Goal: Information Seeking & Learning: Learn about a topic

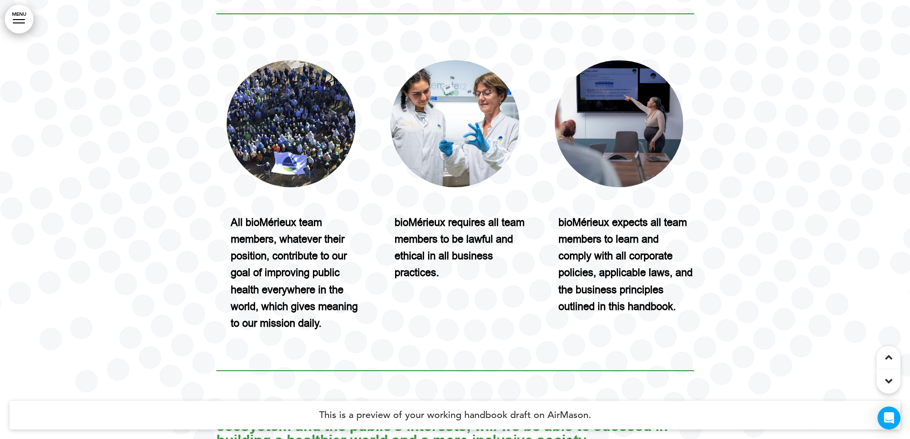
scroll to position [955, 0]
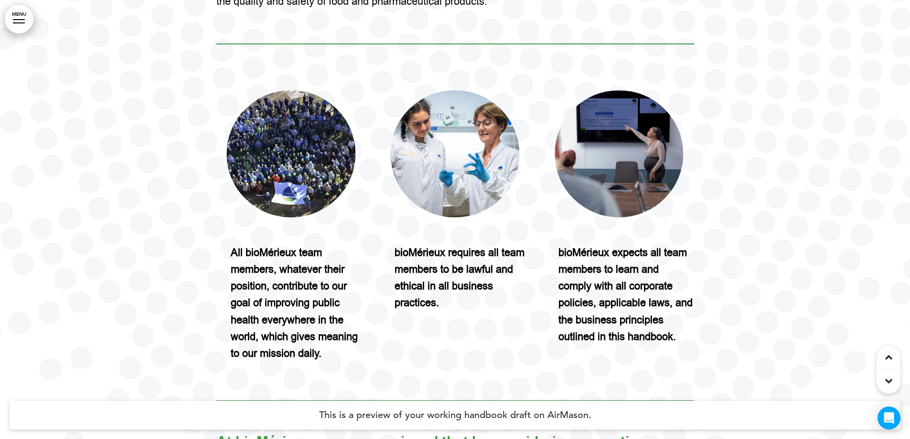
click at [303, 138] on img at bounding box center [290, 153] width 128 height 127
click at [465, 152] on img at bounding box center [455, 153] width 128 height 127
click at [627, 150] on img at bounding box center [619, 153] width 128 height 127
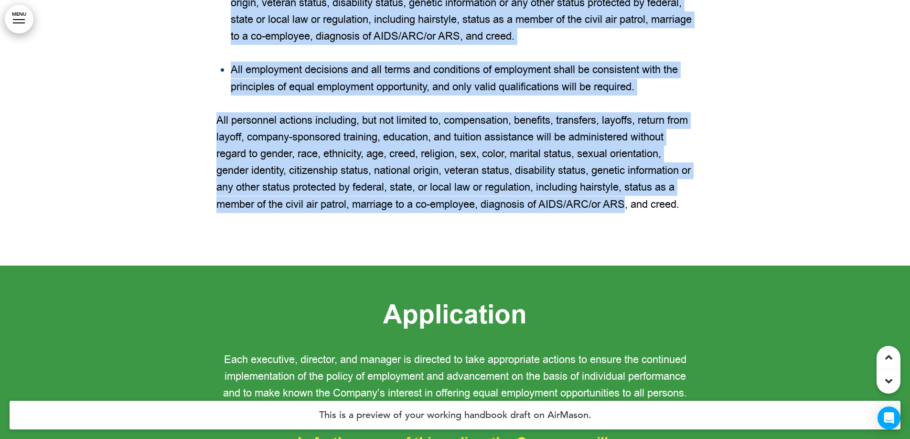
scroll to position [3726, 0]
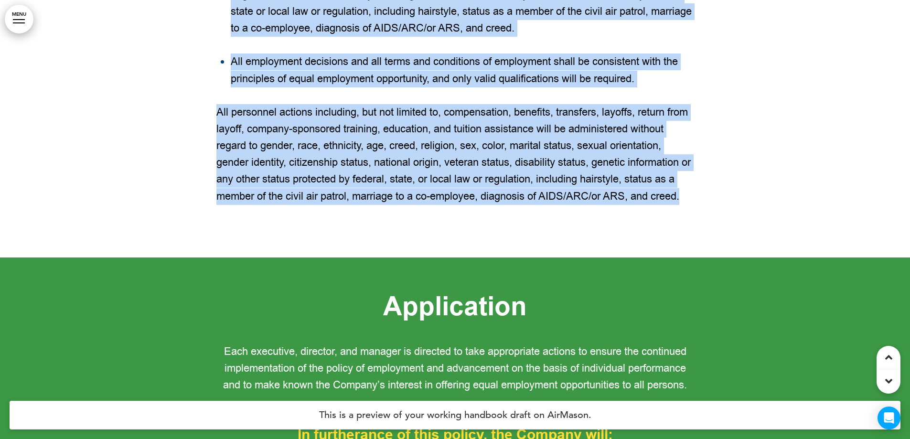
drag, startPoint x: 263, startPoint y: 138, endPoint x: 697, endPoint y: 236, distance: 445.8
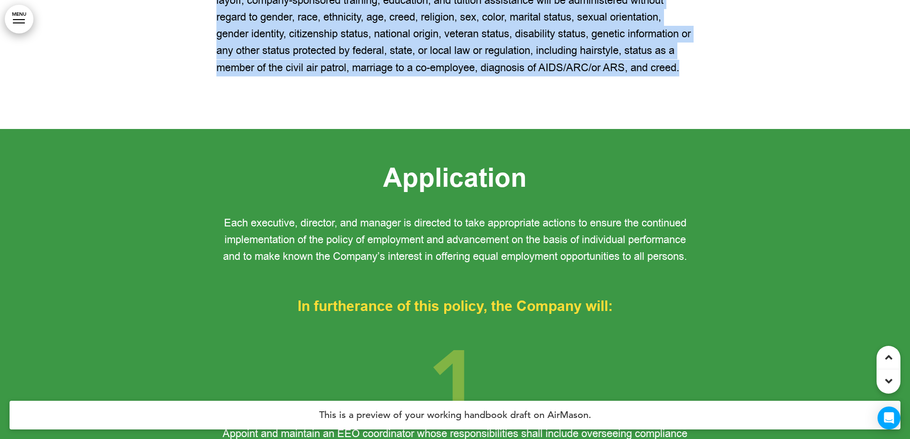
scroll to position [3965, 0]
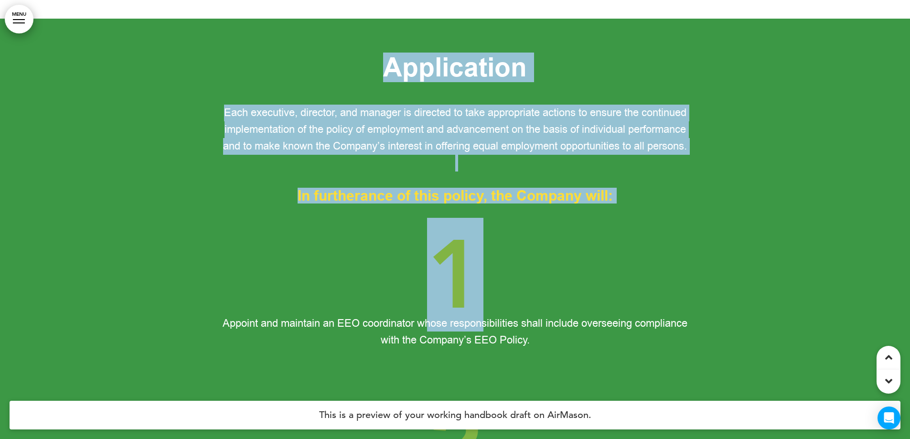
drag, startPoint x: 385, startPoint y: 82, endPoint x: 599, endPoint y: 258, distance: 277.3
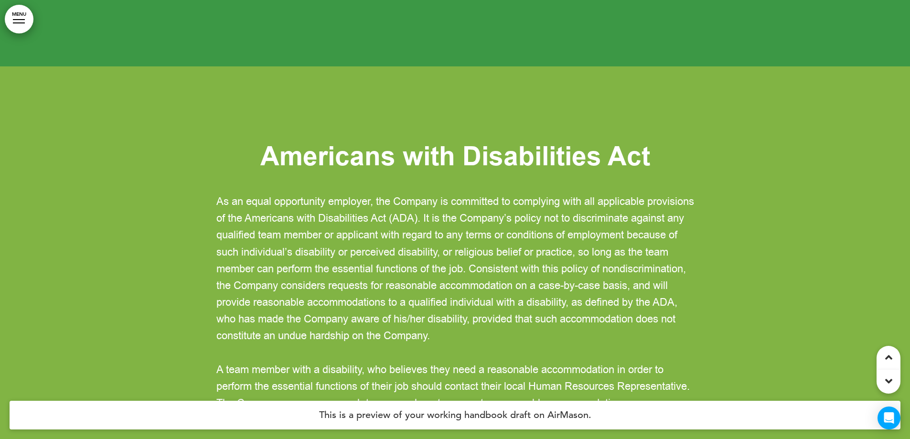
scroll to position [5923, 0]
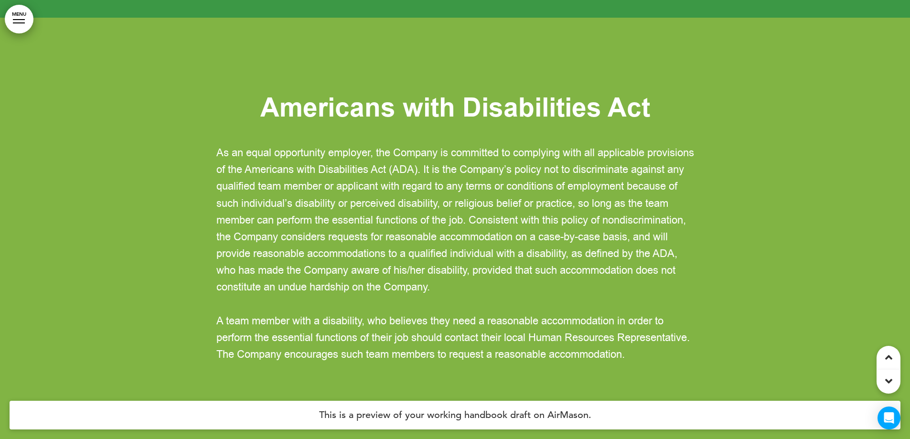
click at [420, 167] on span "As an equal opportunity employer, the Company is committed to complying with al…" at bounding box center [455, 220] width 478 height 149
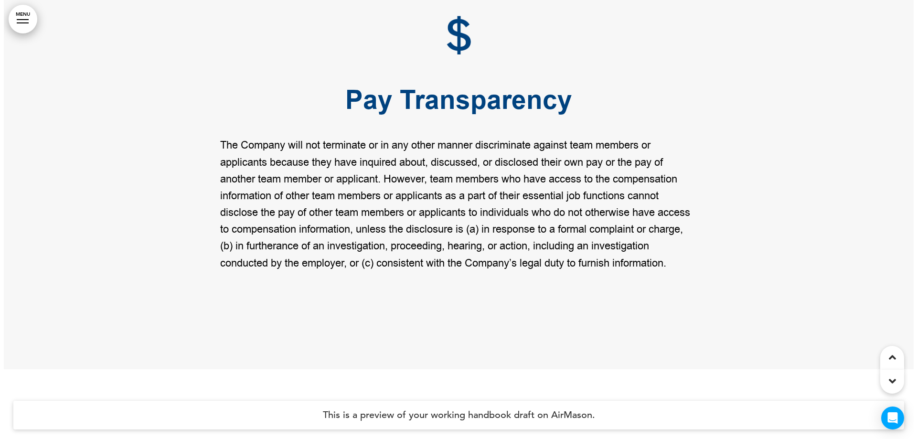
scroll to position [7404, 0]
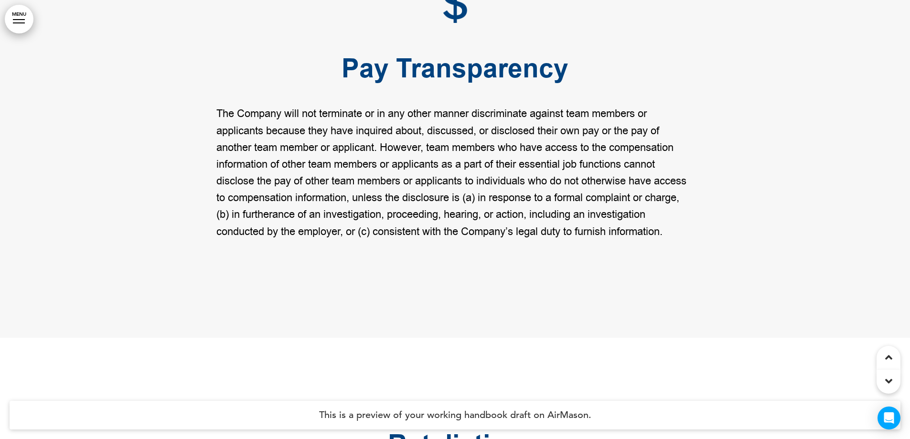
click at [22, 23] on link "MENU" at bounding box center [19, 19] width 29 height 29
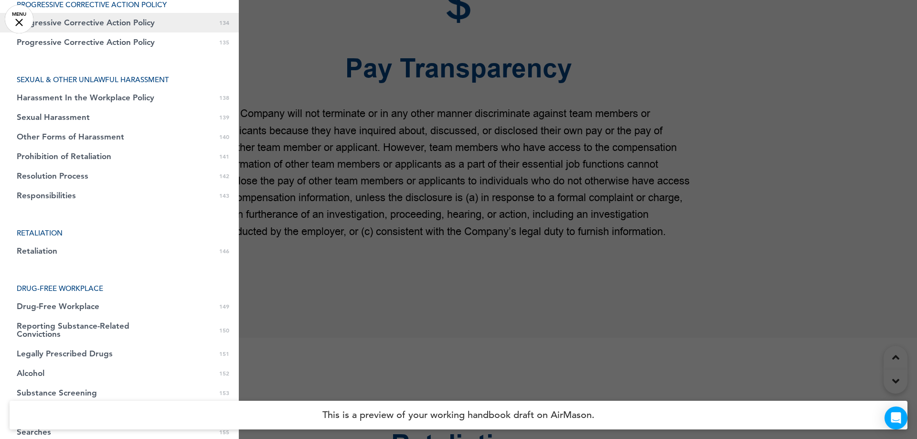
scroll to position [2627, 0]
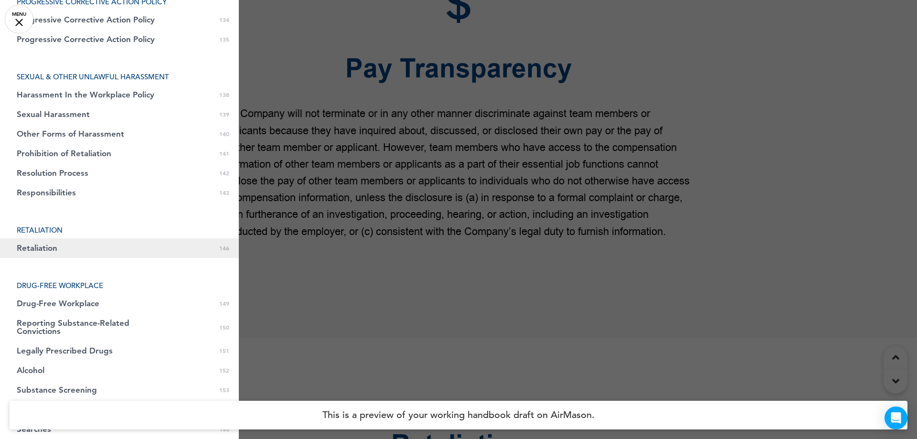
click at [92, 249] on link "Retaliation 0 146" at bounding box center [119, 248] width 239 height 20
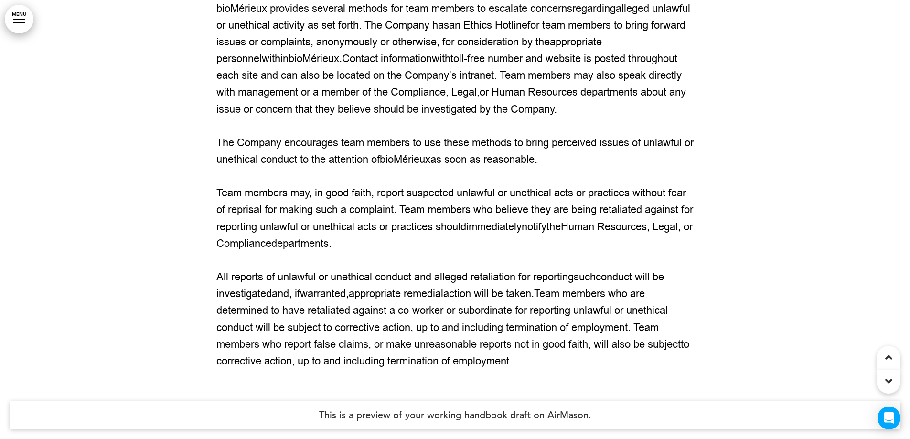
click at [401, 167] on span "bioMérieux" at bounding box center [405, 159] width 51 height 14
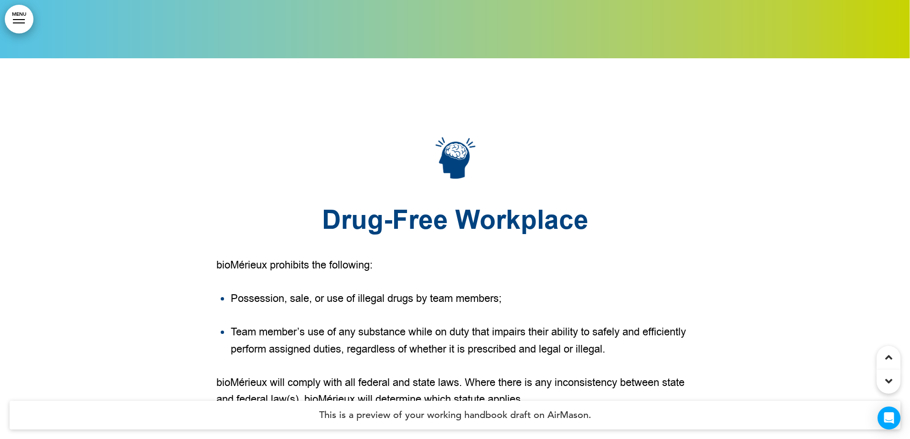
scroll to position [75750, 0]
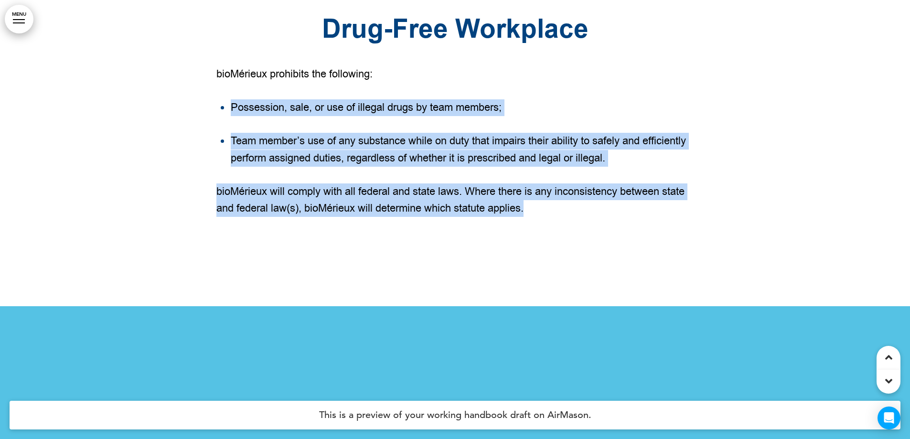
drag, startPoint x: 223, startPoint y: 211, endPoint x: 212, endPoint y: 211, distance: 10.5
click at [212, 211] on div "Drug-Free Workplace bioMérieux prohibits the following: Possession, sale, or us…" at bounding box center [455, 86] width 910 height 439
click at [212, 211] on div at bounding box center [455, 86] width 910 height 439
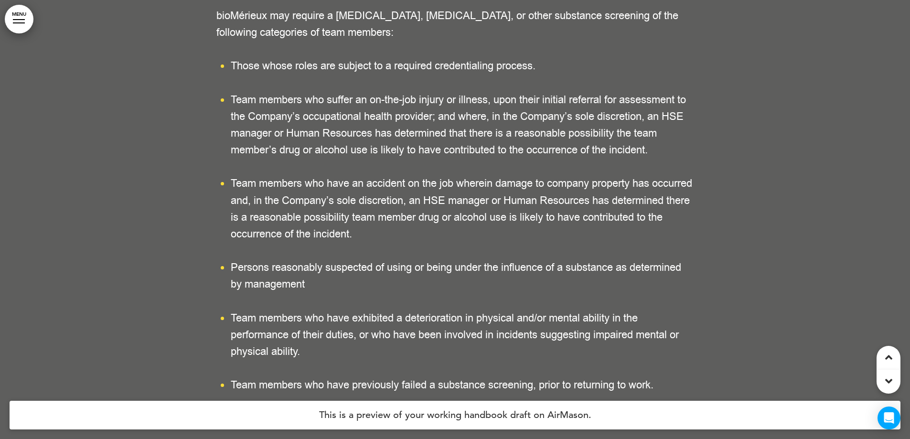
scroll to position [77469, 0]
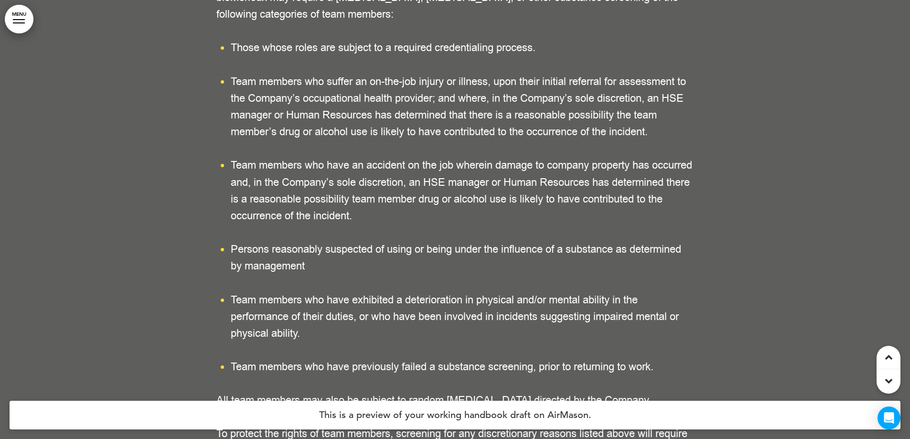
click at [231, 56] on li "Those whose roles are subject to a required credentialing process." at bounding box center [462, 48] width 463 height 17
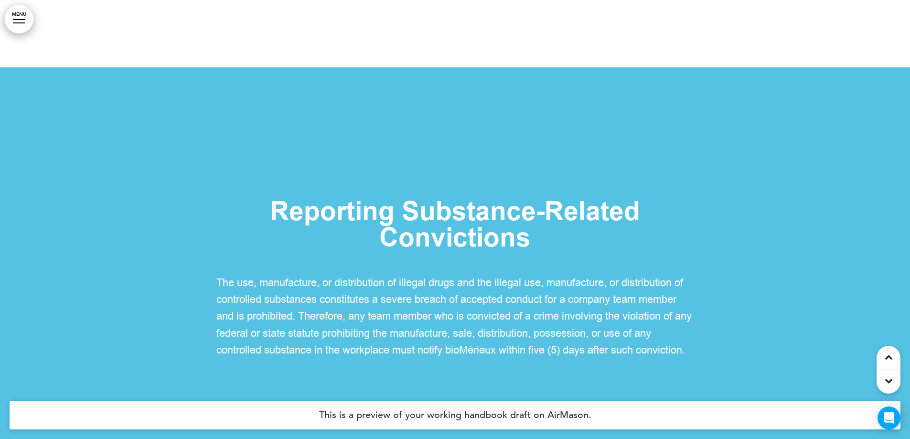
scroll to position [75702, 0]
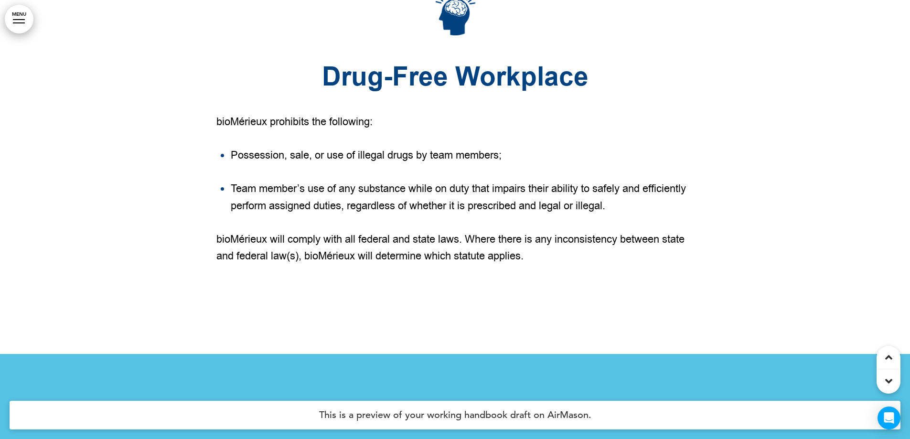
click at [160, 191] on div at bounding box center [455, 134] width 910 height 439
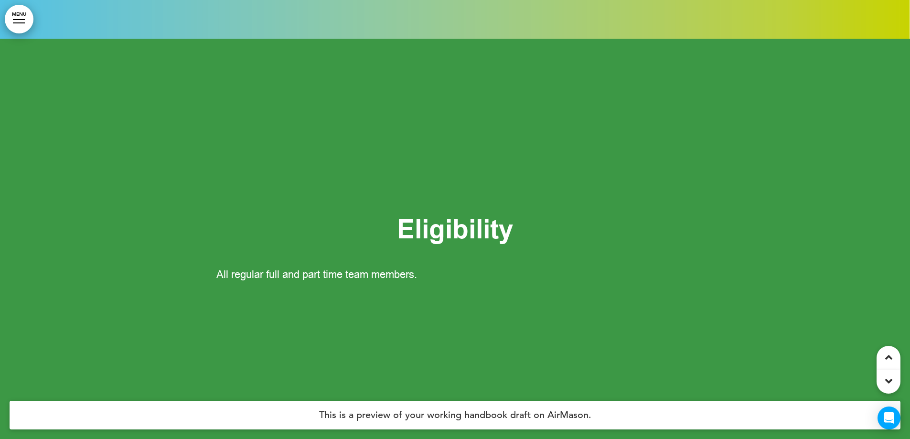
scroll to position [87596, 0]
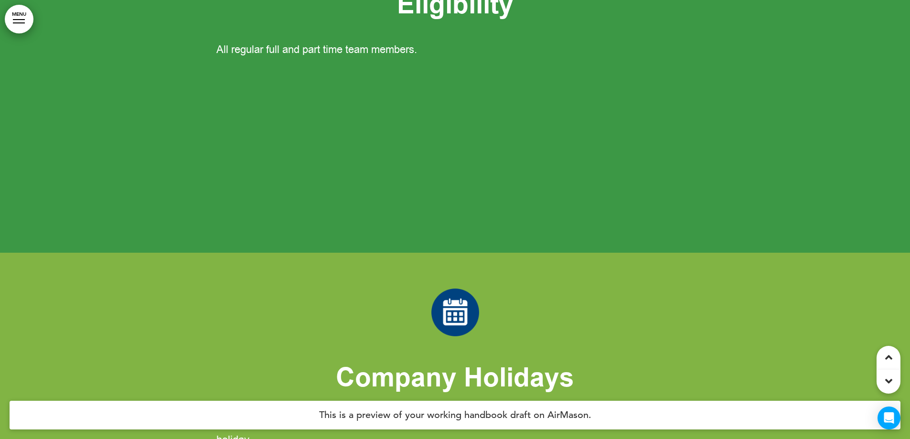
drag, startPoint x: 224, startPoint y: 110, endPoint x: 543, endPoint y: 187, distance: 328.2
click at [543, 111] on div "Eligibility All regular full and part time team members." at bounding box center [455, 33] width 478 height 155
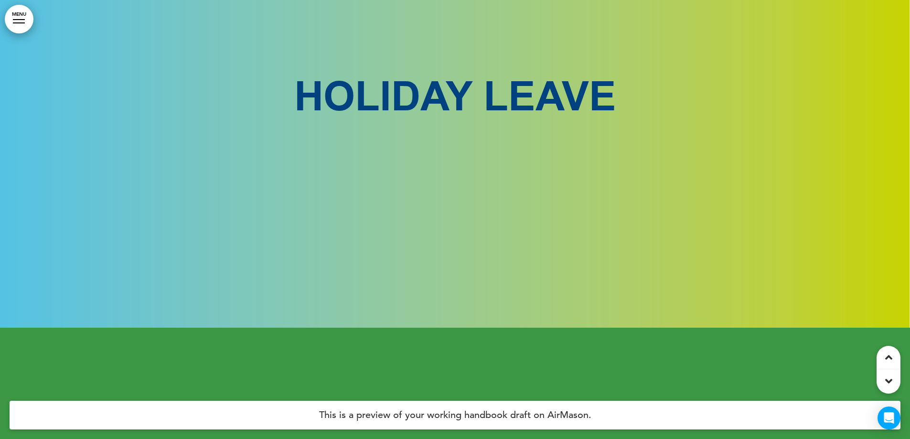
scroll to position [87071, 0]
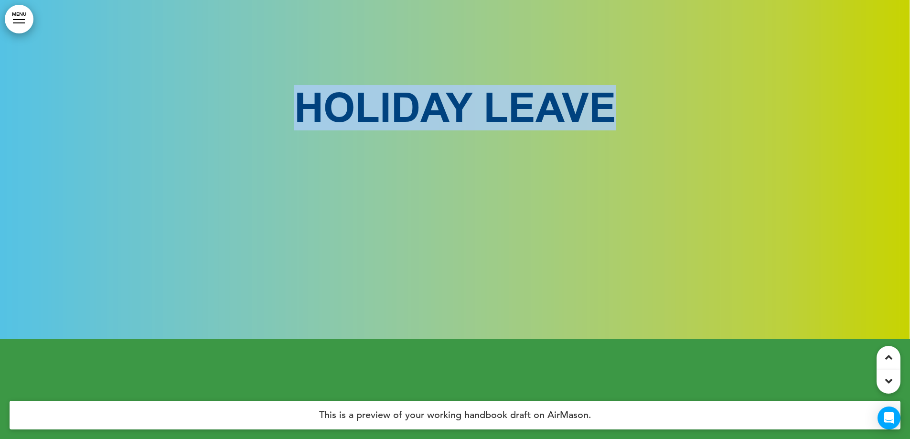
drag, startPoint x: 290, startPoint y: 238, endPoint x: 636, endPoint y: 246, distance: 346.4
click at [636, 128] on h1 "HOLIDAY LEAVE" at bounding box center [455, 107] width 478 height 41
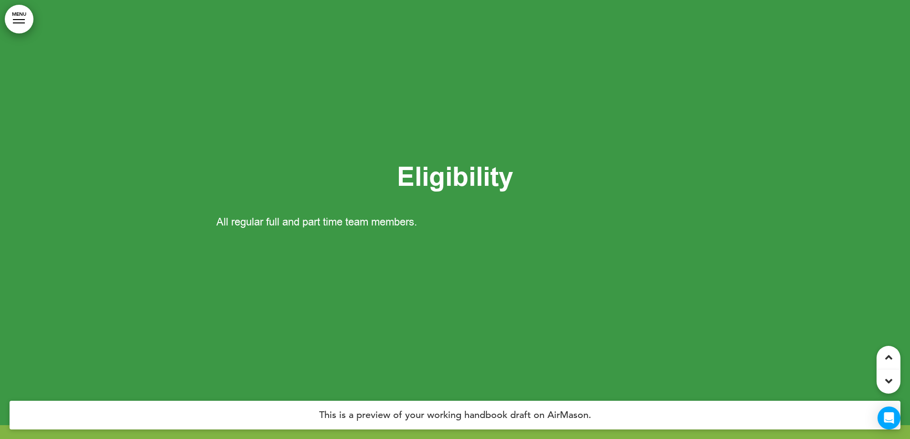
scroll to position [87548, 0]
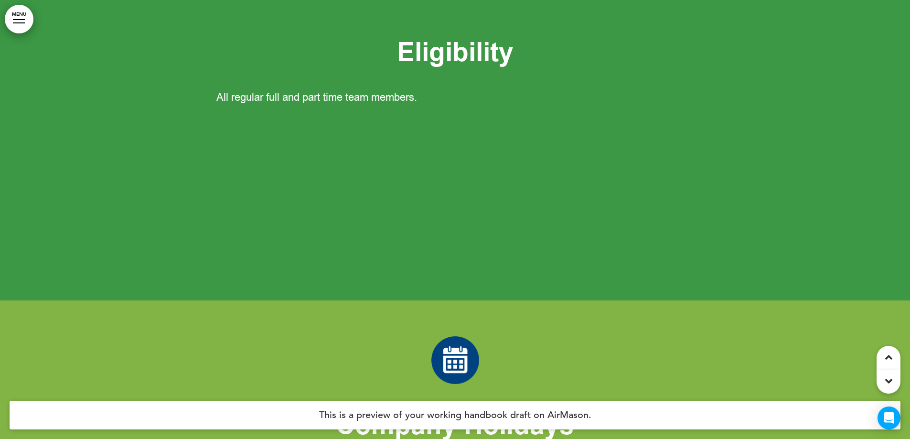
drag, startPoint x: 293, startPoint y: 144, endPoint x: 479, endPoint y: 213, distance: 198.6
click at [479, 159] on div "Eligibility All regular full and part time team members." at bounding box center [455, 80] width 478 height 155
click at [480, 106] on p "All regular full and part time team members." at bounding box center [455, 97] width 478 height 17
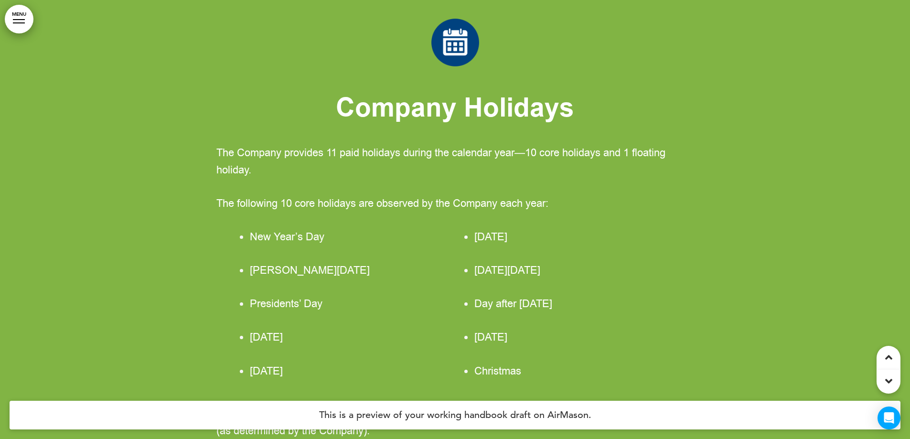
scroll to position [87883, 0]
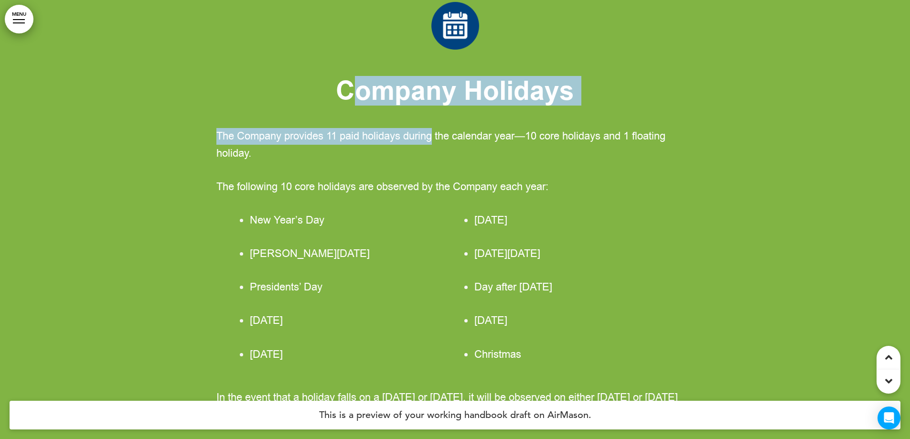
drag, startPoint x: 368, startPoint y: 214, endPoint x: 435, endPoint y: 253, distance: 76.8
click at [435, 253] on div "Company Holidays The Company provides 11 paid holidays during the calendar year…" at bounding box center [455, 212] width 478 height 421
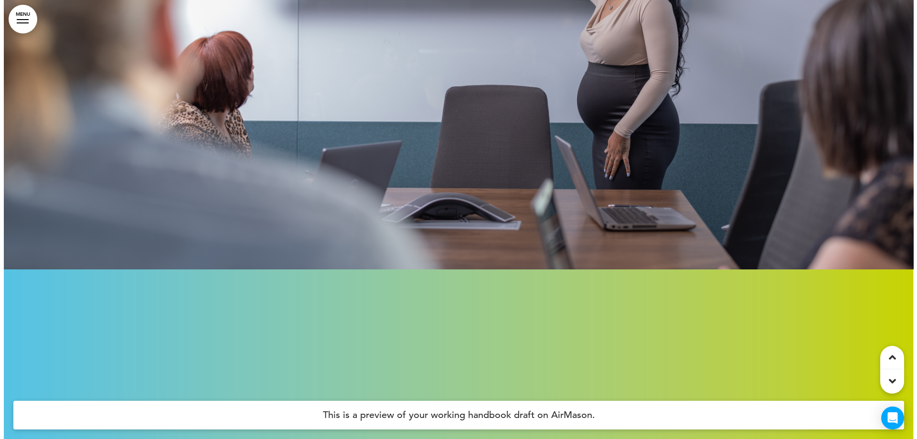
scroll to position [90749, 0]
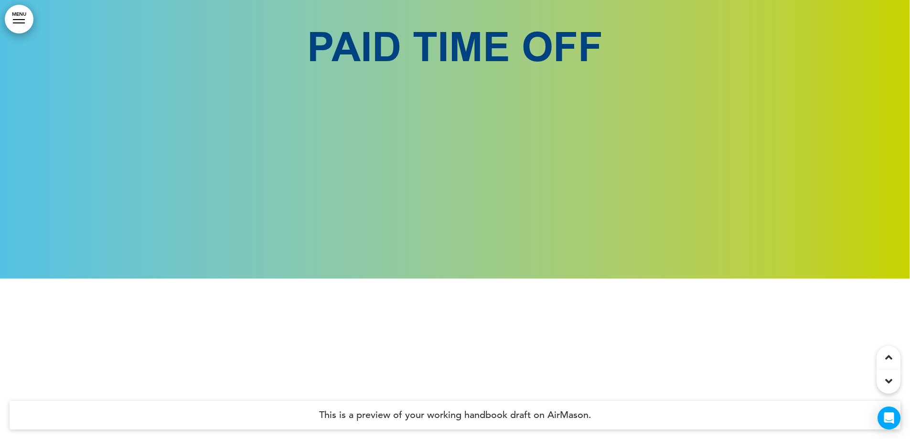
click at [20, 21] on link "MENU" at bounding box center [19, 19] width 29 height 29
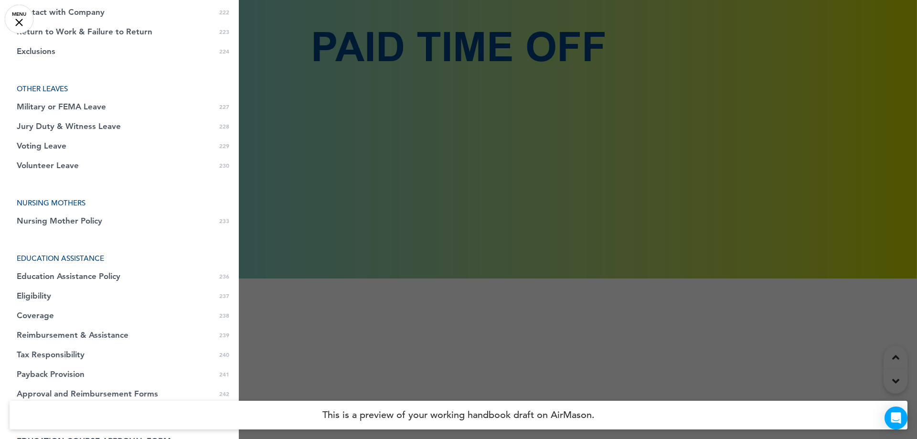
scroll to position [4442, 0]
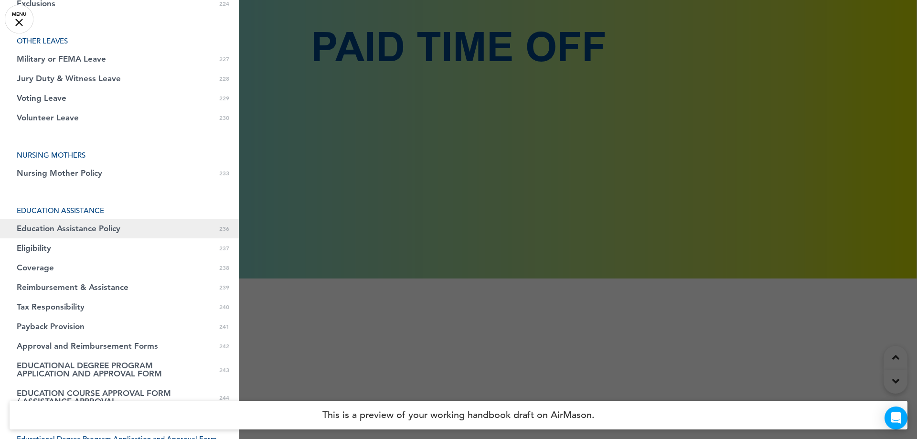
click at [83, 219] on link "Education Assistance Policy 0 236" at bounding box center [119, 229] width 239 height 20
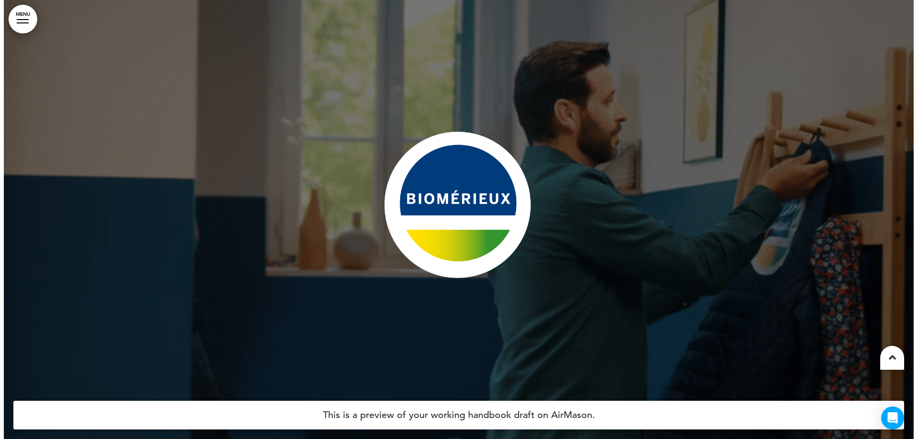
scroll to position [125824, 0]
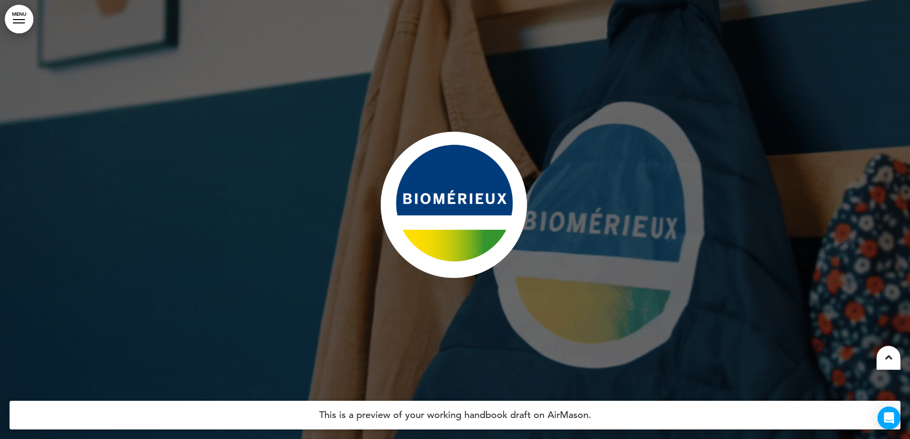
click at [24, 25] on link "MENU" at bounding box center [19, 19] width 29 height 29
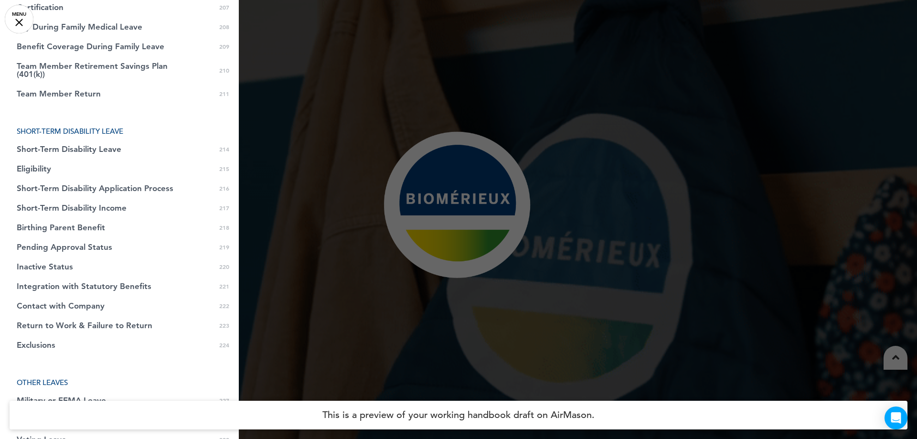
scroll to position [4099, 0]
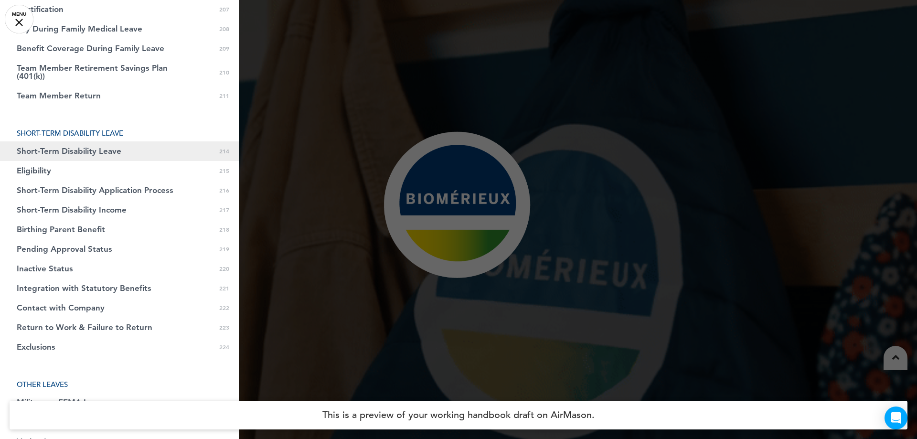
click at [74, 141] on link "Short-Term Disability Leave 0 214" at bounding box center [119, 151] width 239 height 20
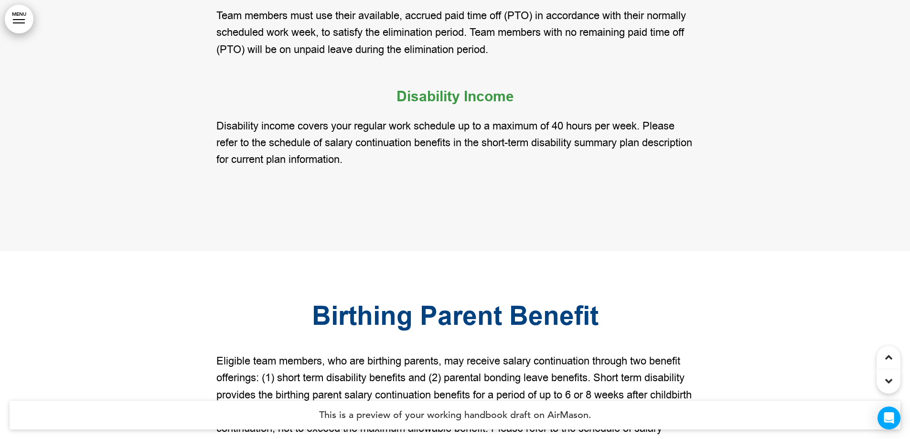
scroll to position [110045, 0]
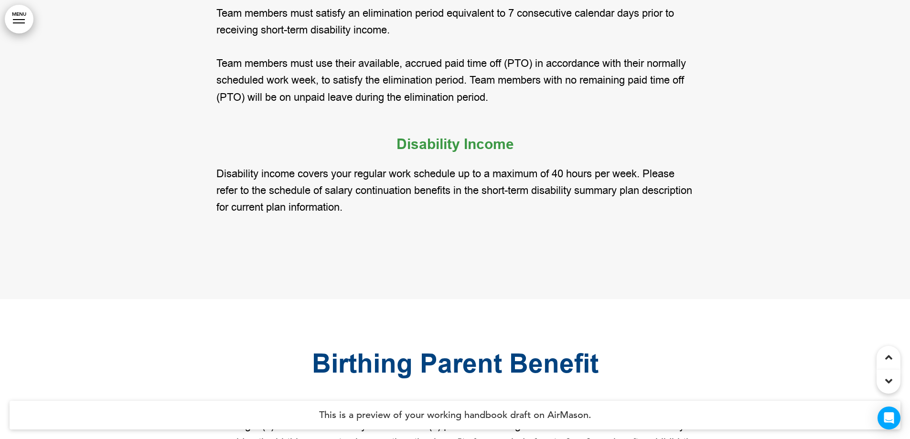
drag, startPoint x: 425, startPoint y: 52, endPoint x: 529, endPoint y: 55, distance: 104.2
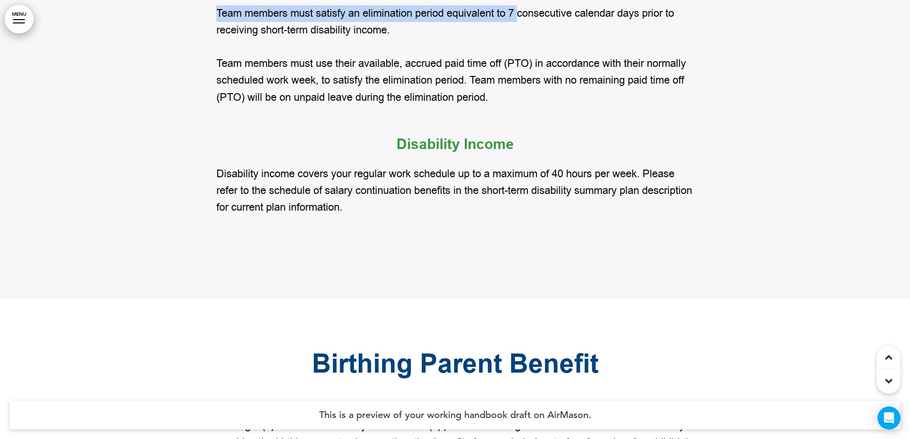
drag, startPoint x: 414, startPoint y: 104, endPoint x: 521, endPoint y: 114, distance: 107.0
click at [521, 114] on div "Short-Term Disability Income Elimination period Team members must satisfy an el…" at bounding box center [455, 71] width 478 height 290
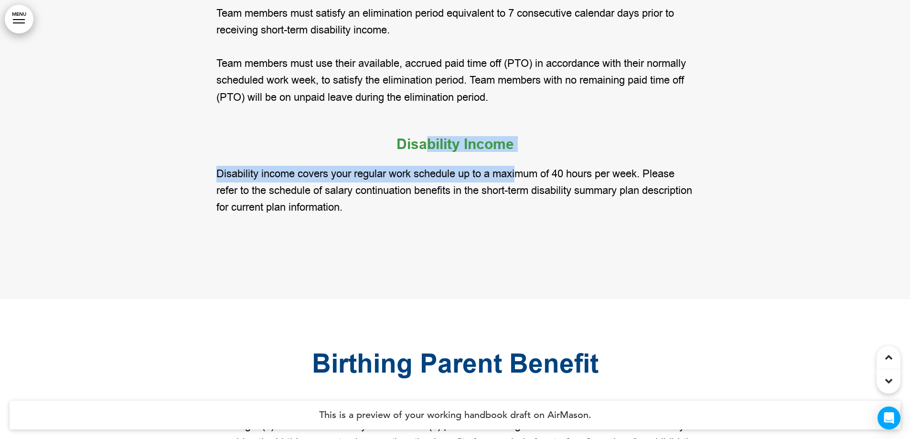
drag, startPoint x: 422, startPoint y: 267, endPoint x: 519, endPoint y: 281, distance: 98.0
click at [519, 216] on div "Short-Term Disability Income Elimination period Team members must satisfy an el…" at bounding box center [455, 71] width 478 height 290
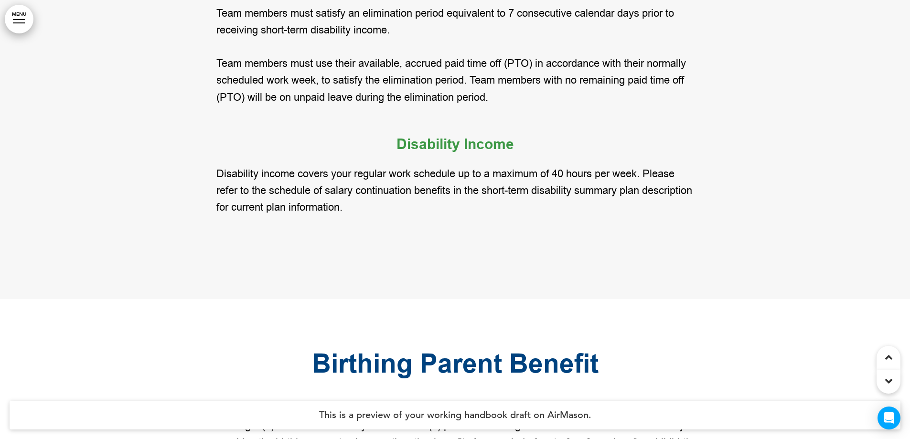
click at [819, 265] on div at bounding box center [455, 79] width 910 height 439
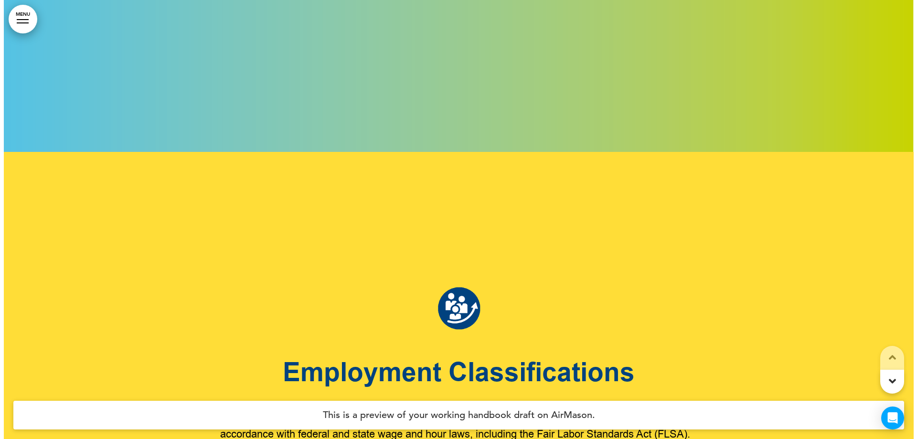
scroll to position [0, 0]
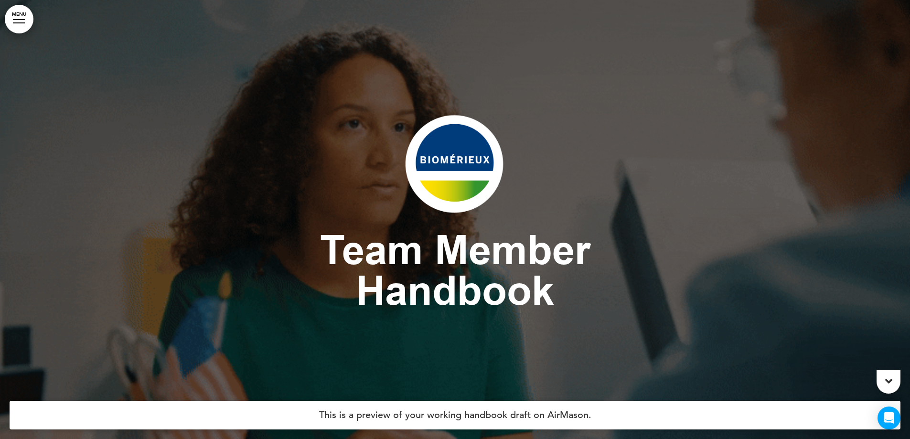
click at [24, 21] on link "MENU" at bounding box center [19, 19] width 29 height 29
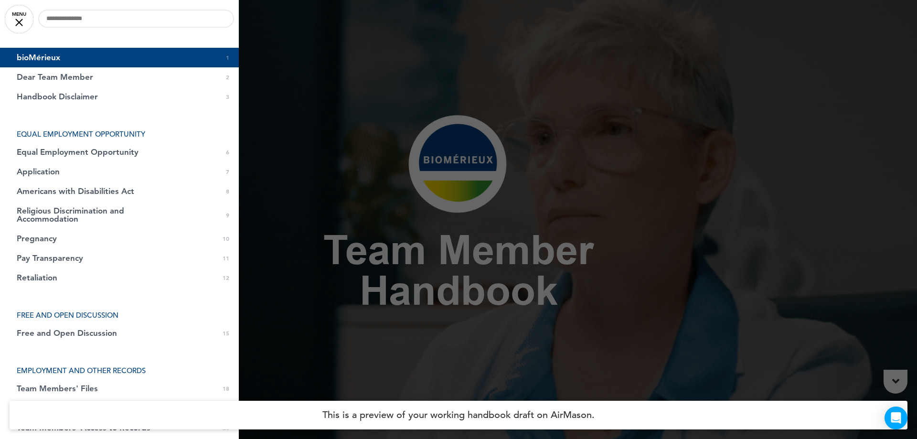
click at [24, 24] on link "MENU" at bounding box center [19, 19] width 29 height 29
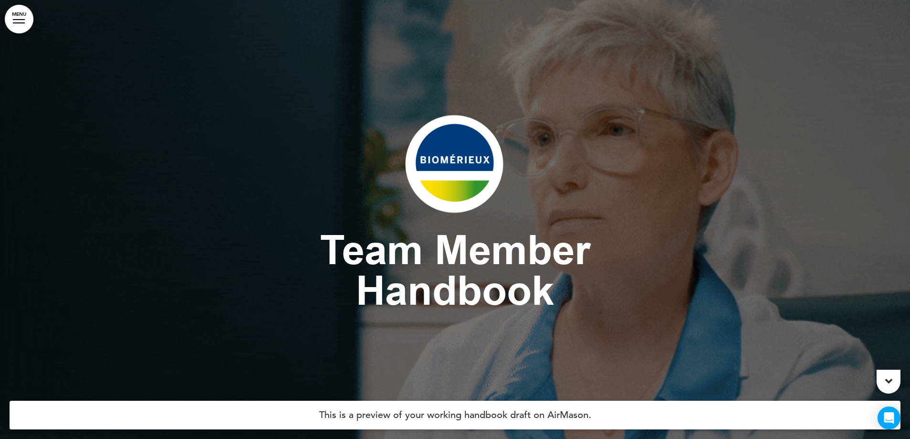
click at [156, 111] on div at bounding box center [455, 219] width 910 height 439
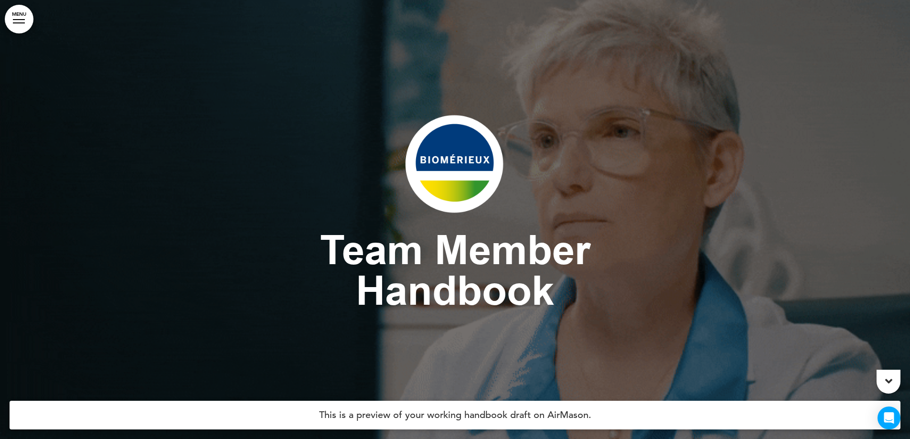
click at [143, 142] on div at bounding box center [455, 219] width 910 height 439
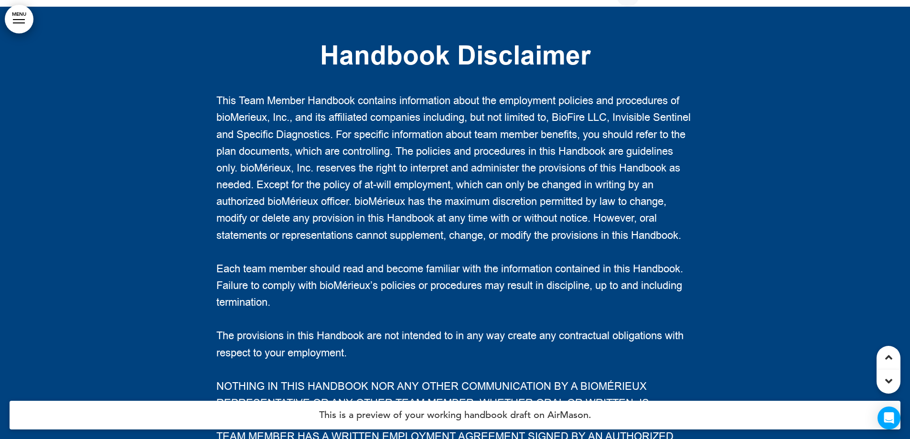
scroll to position [1672, 0]
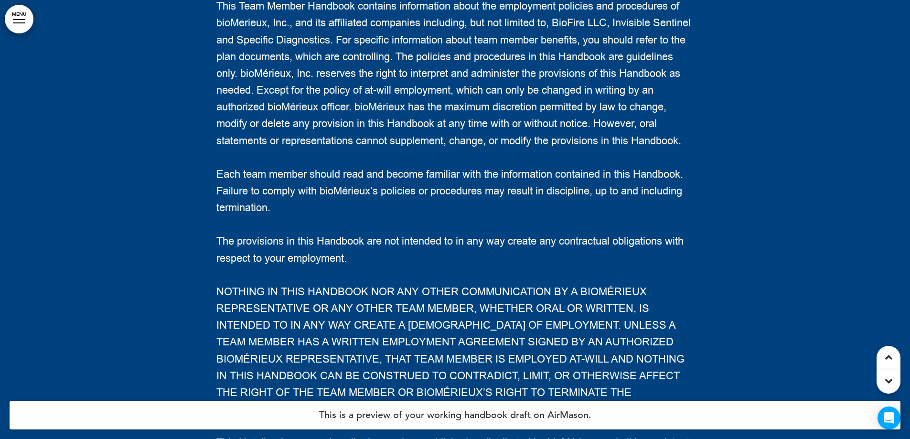
click at [183, 86] on div at bounding box center [455, 233] width 910 height 642
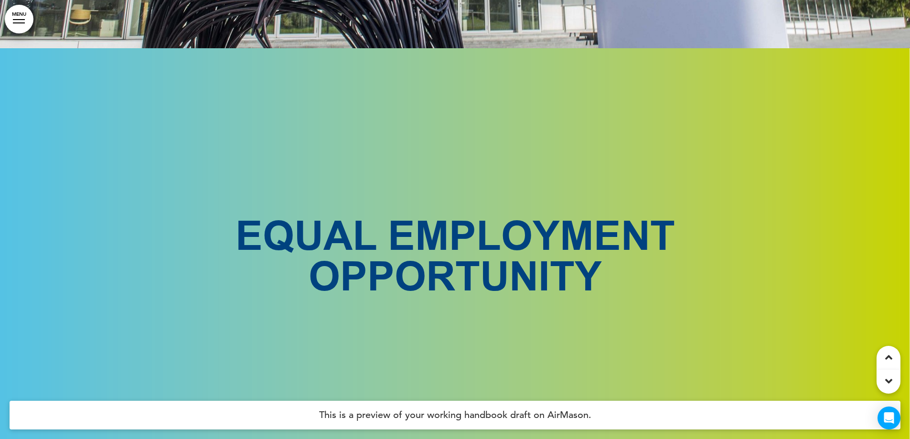
scroll to position [2723, 0]
